Goal: Task Accomplishment & Management: Manage account settings

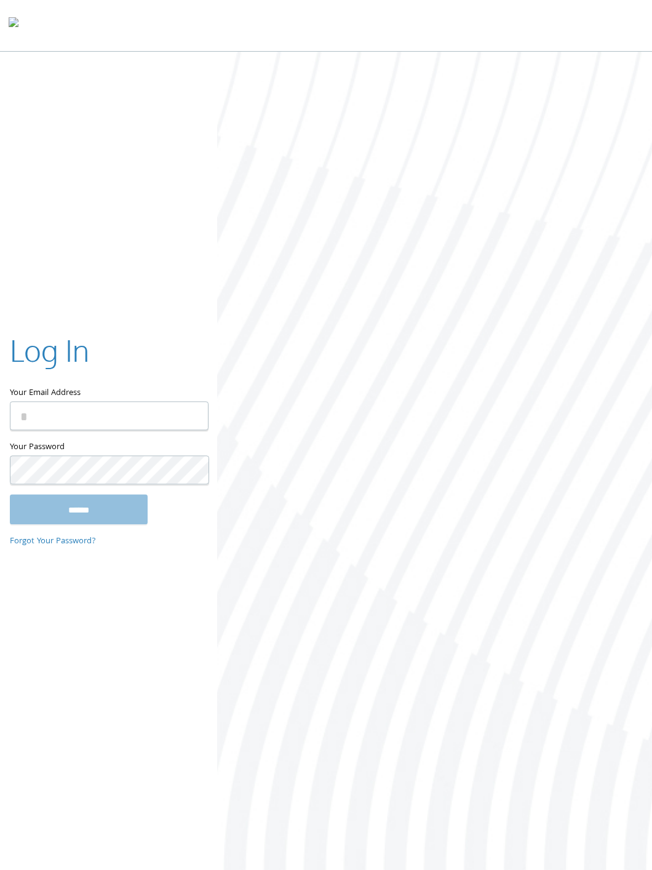
type input "**********"
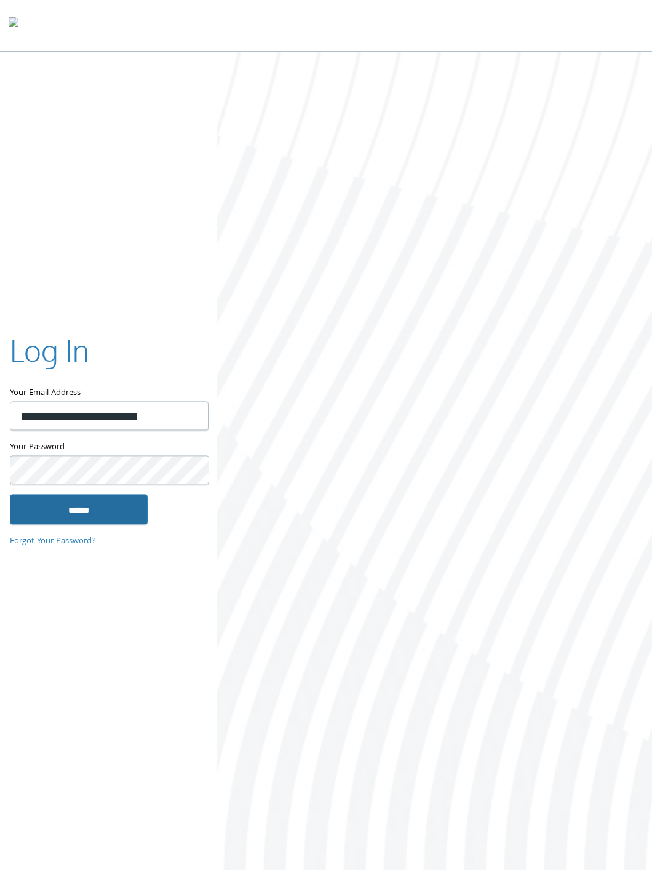
click at [68, 515] on input "******" at bounding box center [79, 509] width 138 height 30
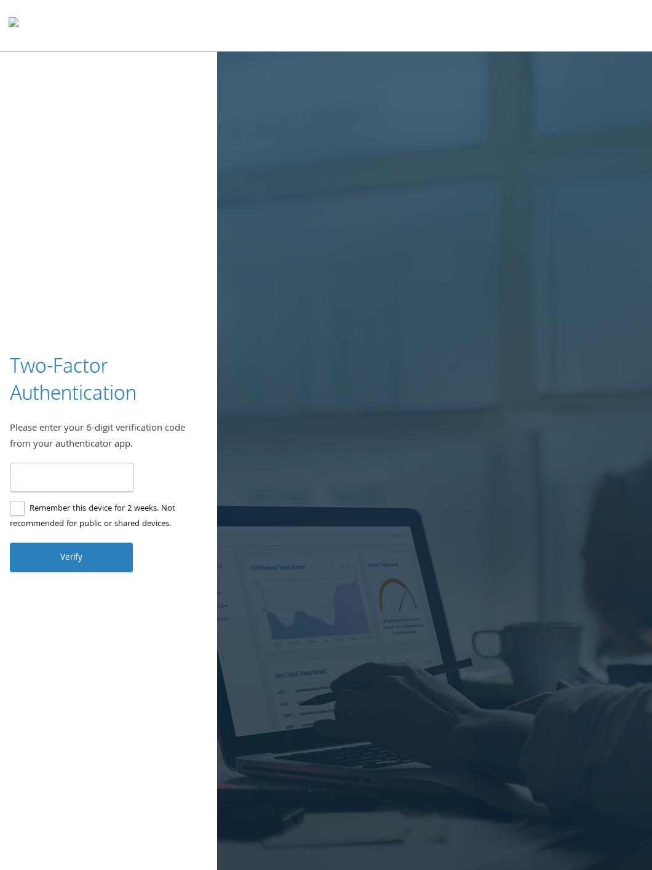
type input "******"
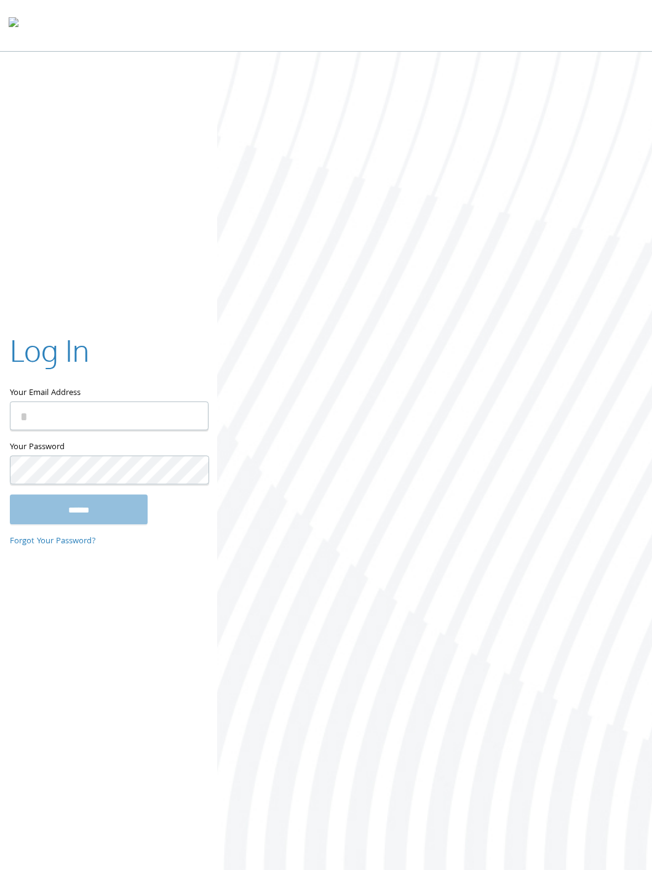
click at [324, 237] on div at bounding box center [434, 462] width 435 height 820
